Goal: Transaction & Acquisition: Download file/media

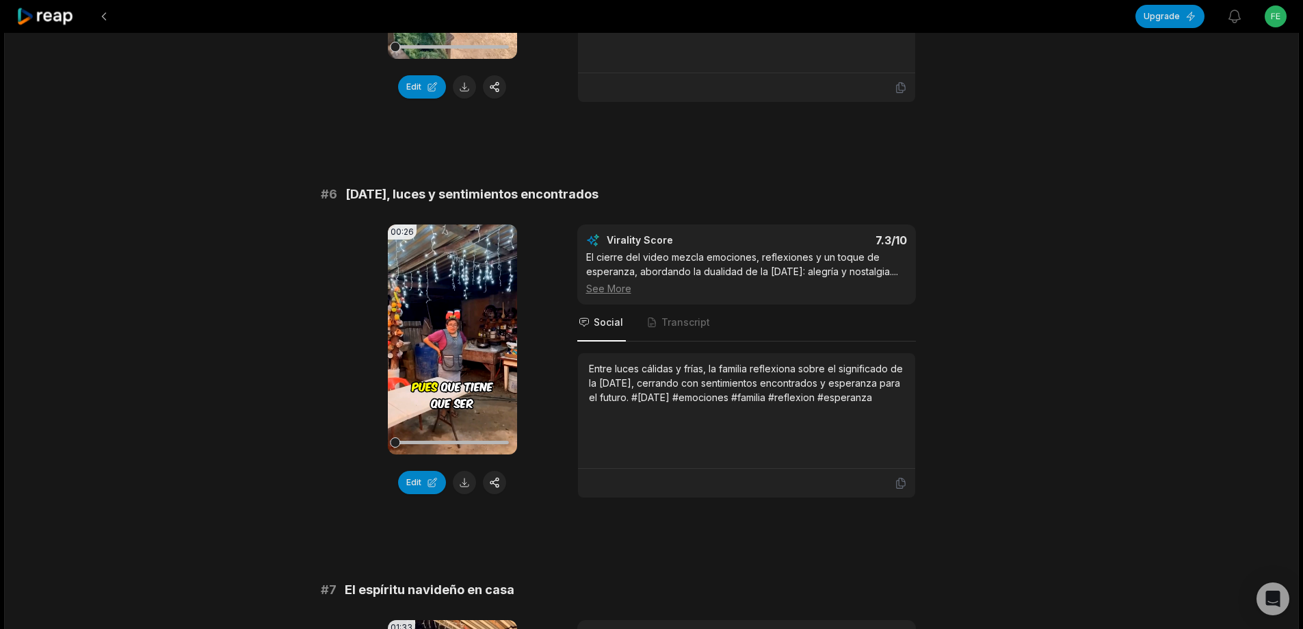
drag, startPoint x: 314, startPoint y: 196, endPoint x: 643, endPoint y: 196, distance: 329.0
copy div "# 6 Navidad, luces y sentimientos encontrados"
click at [466, 483] on button at bounding box center [464, 482] width 23 height 23
drag, startPoint x: 616, startPoint y: 374, endPoint x: 854, endPoint y: 389, distance: 237.8
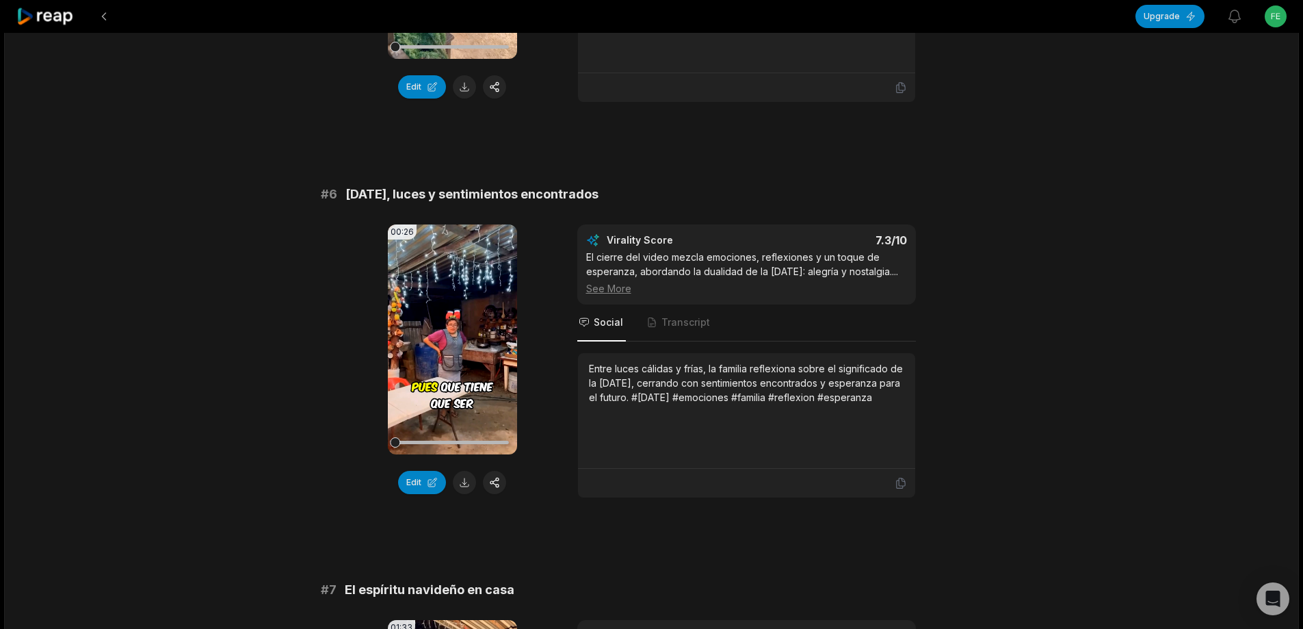
click at [893, 401] on div "Entre luces cálidas y frías, la familia reflexiona sobre el significado de la […" at bounding box center [746, 411] width 337 height 116
copy div "Entre luces cálidas y frías, la familia reflexiona sobre el significado de la […"
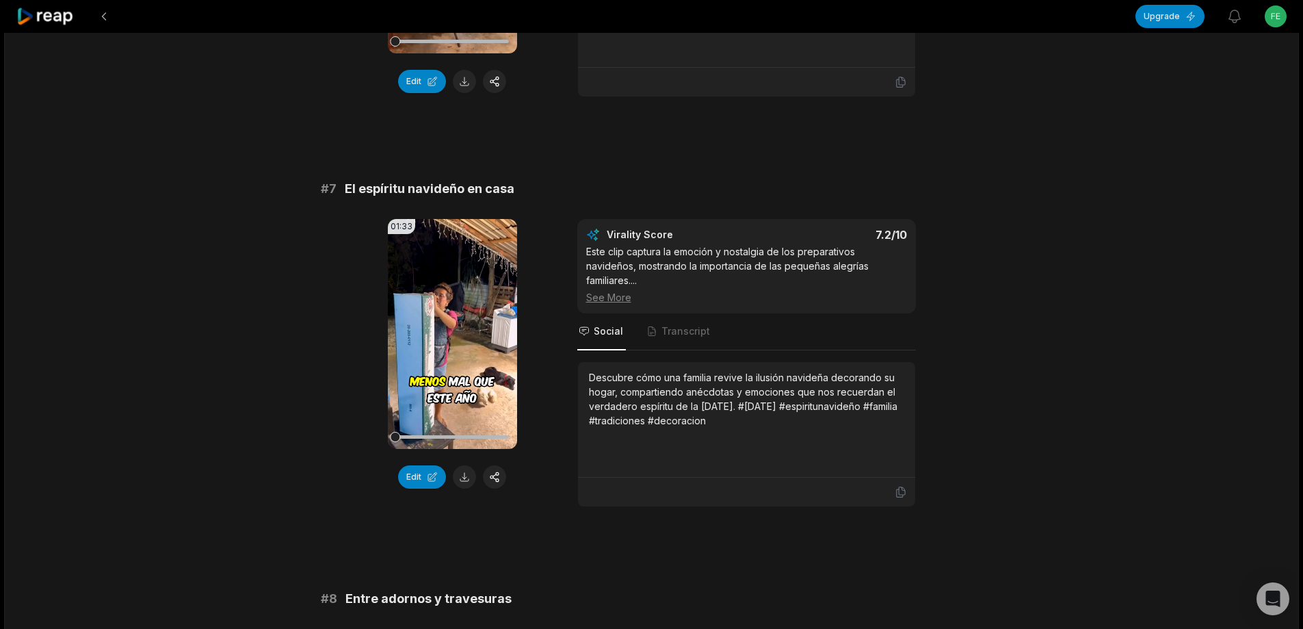
scroll to position [2394, 0]
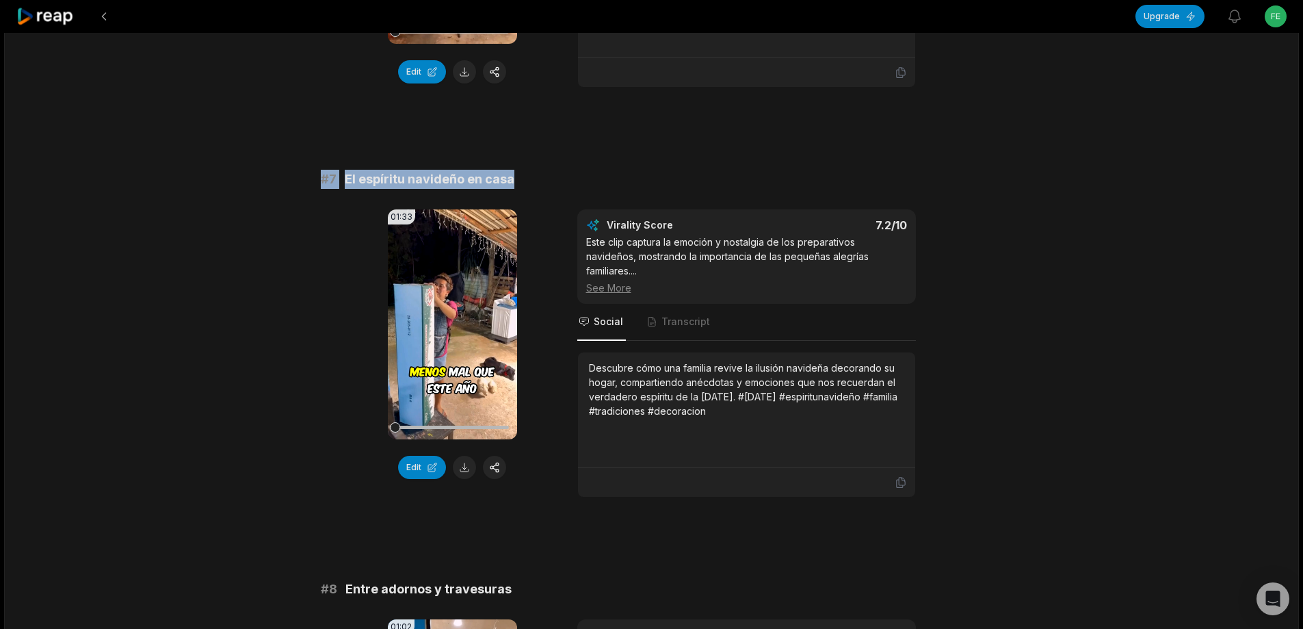
drag, startPoint x: 560, startPoint y: 161, endPoint x: 607, endPoint y: 153, distance: 47.9
copy div "# 7 El espíritu navideño en casa"
click at [467, 469] on button at bounding box center [464, 467] width 23 height 23
drag, startPoint x: 585, startPoint y: 354, endPoint x: 778, endPoint y: 406, distance: 199.8
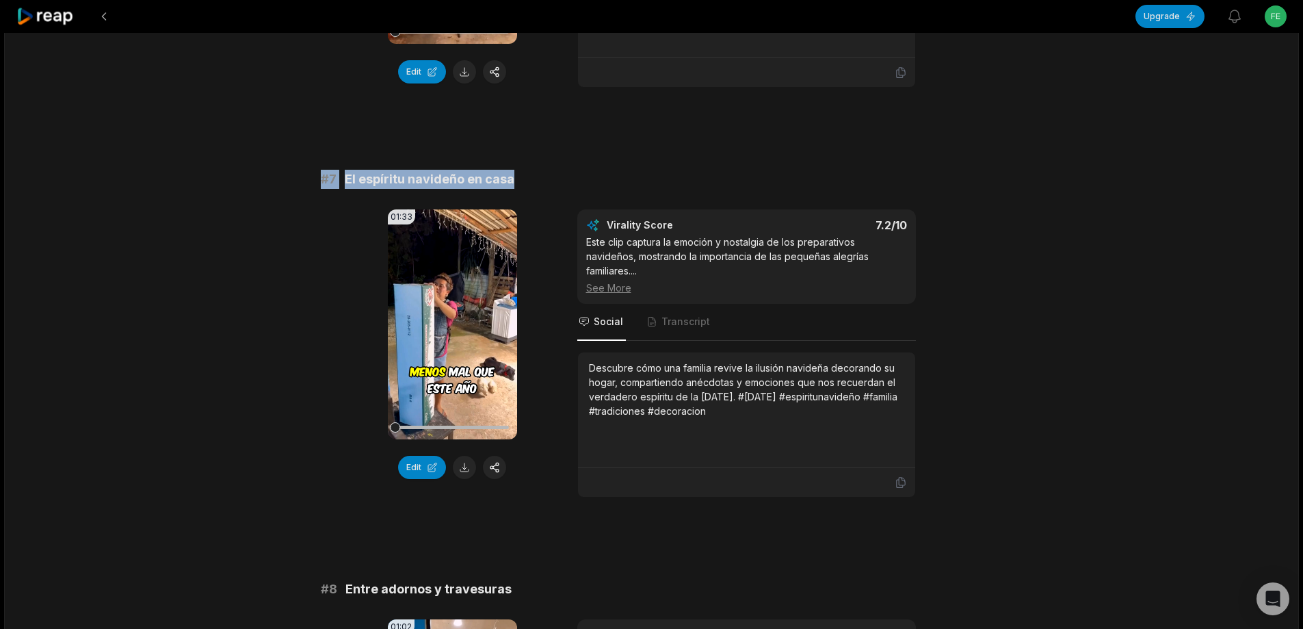
click at [778, 406] on div "Descubre cómo una familia revive la ilusión navideña decorando su hogar, compar…" at bounding box center [746, 410] width 337 height 116
copy div "Descubre cómo una familia revive la ilusión navideña decorando su hogar, compar…"
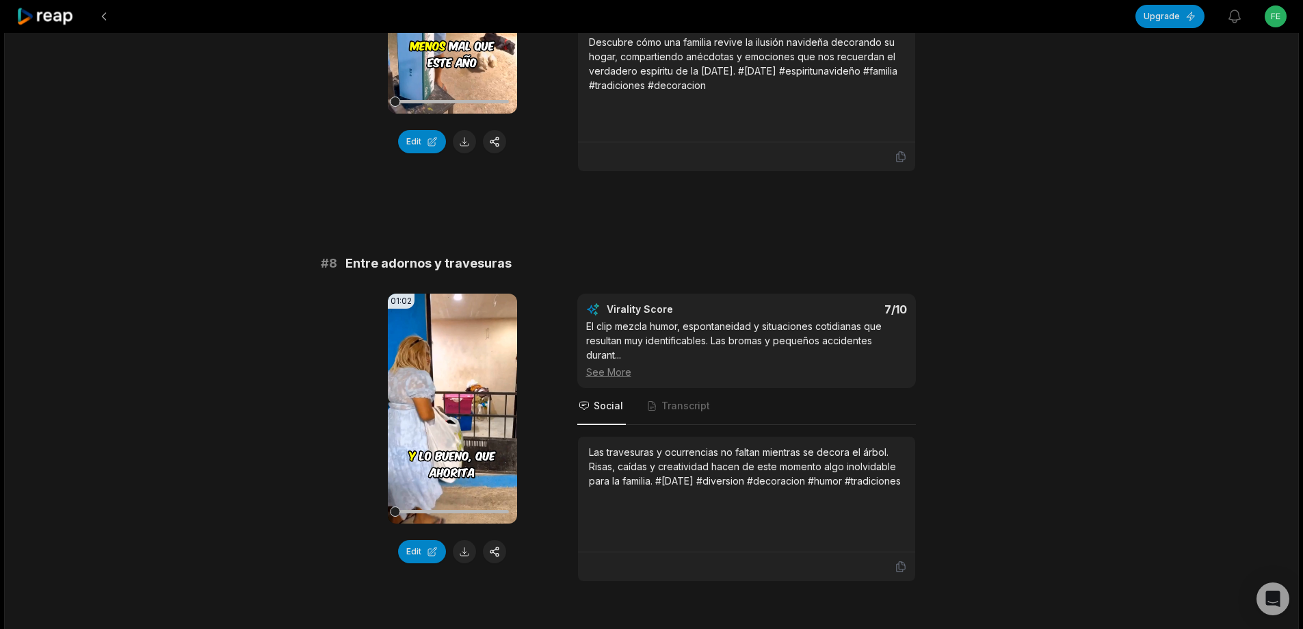
scroll to position [2736, 0]
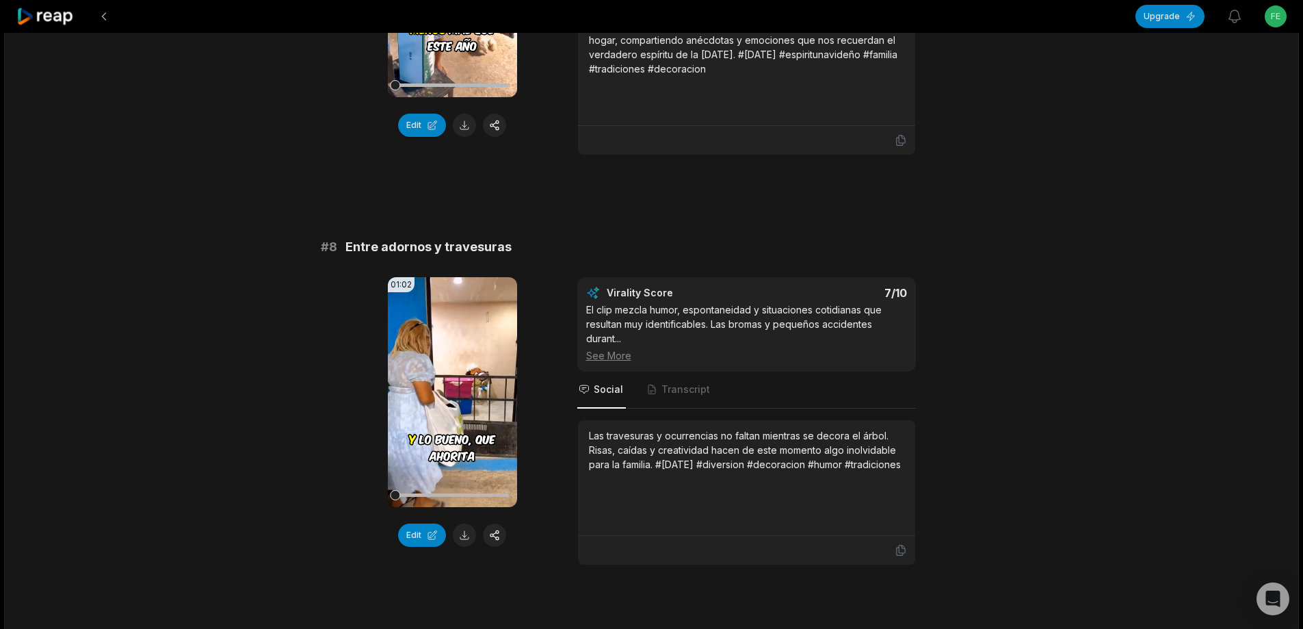
drag, startPoint x: 307, startPoint y: 231, endPoint x: 740, endPoint y: 235, distance: 433.0
copy div "# 8 Entre adornos y travesuras"
click at [464, 530] on button at bounding box center [464, 534] width 23 height 23
drag, startPoint x: 584, startPoint y: 419, endPoint x: 669, endPoint y: 481, distance: 104.8
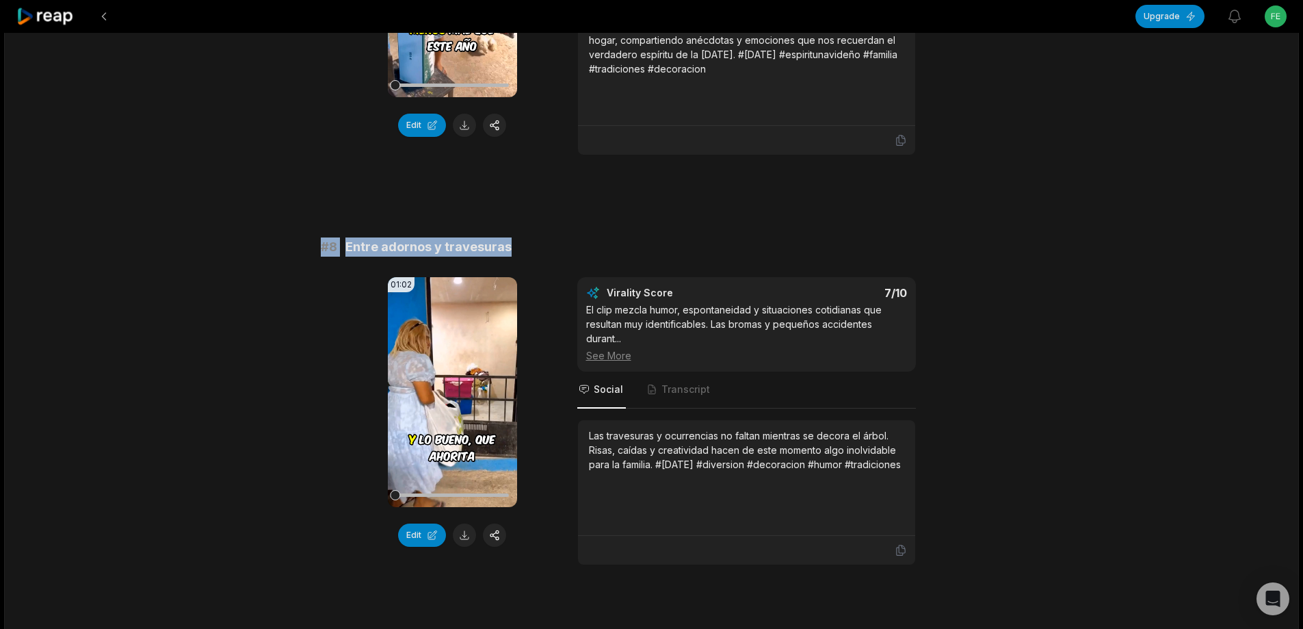
click at [669, 481] on div "Las travesuras y ocurrencias no faltan mientras se decora el árbol. Risas, caíd…" at bounding box center [746, 478] width 337 height 116
copy div "Las travesuras y ocurrencias no faltan mientras se decora el árbol. Risas, caíd…"
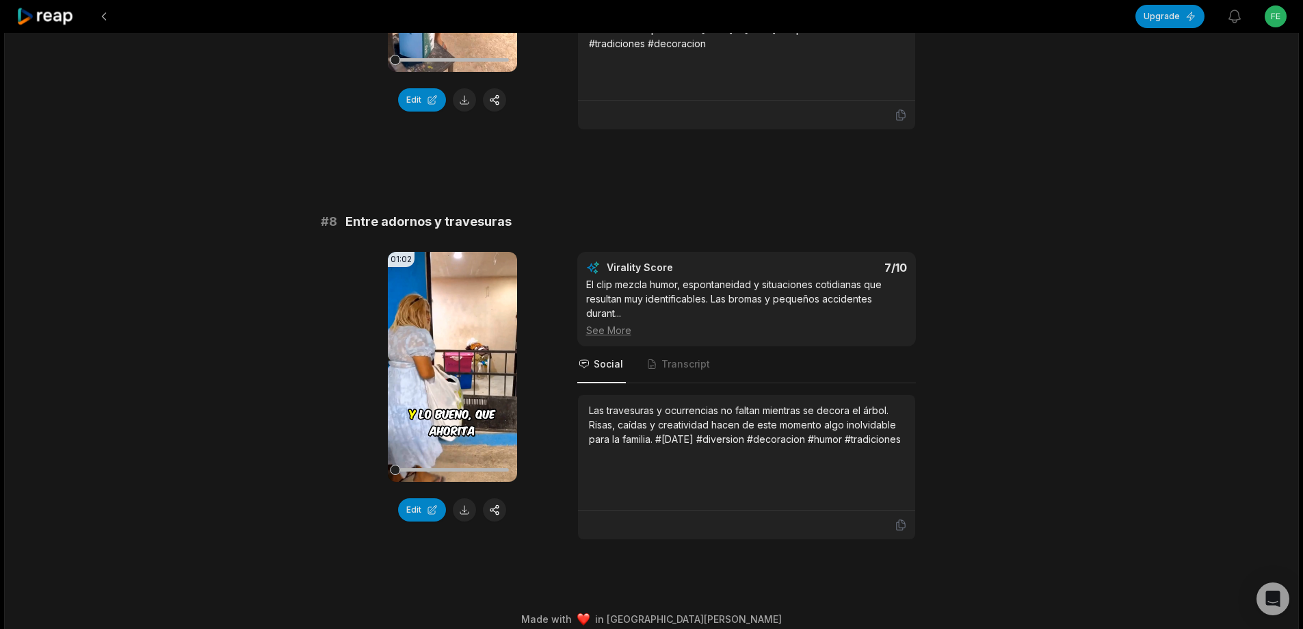
scroll to position [2761, 0]
